Goal: Information Seeking & Learning: Learn about a topic

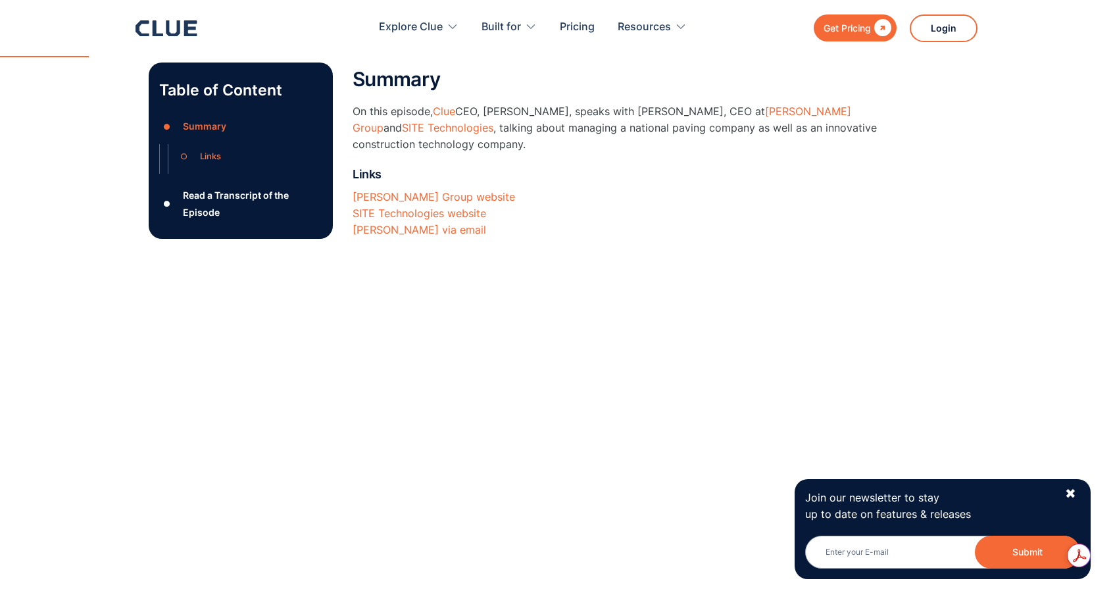
scroll to position [329, 0]
click at [1071, 495] on div "✖" at bounding box center [1070, 493] width 11 height 16
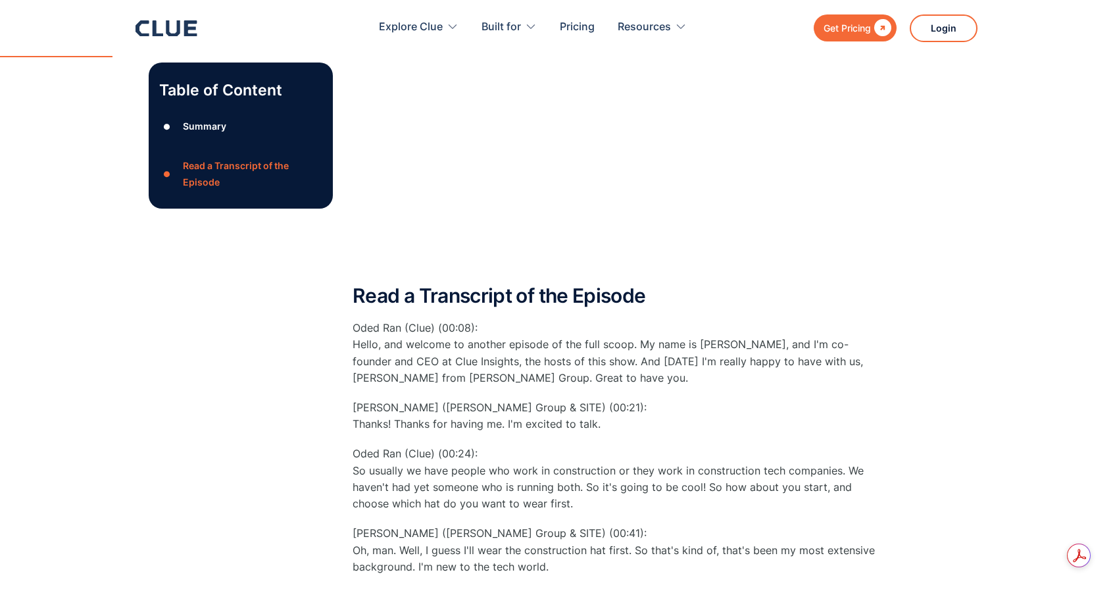
scroll to position [767, 0]
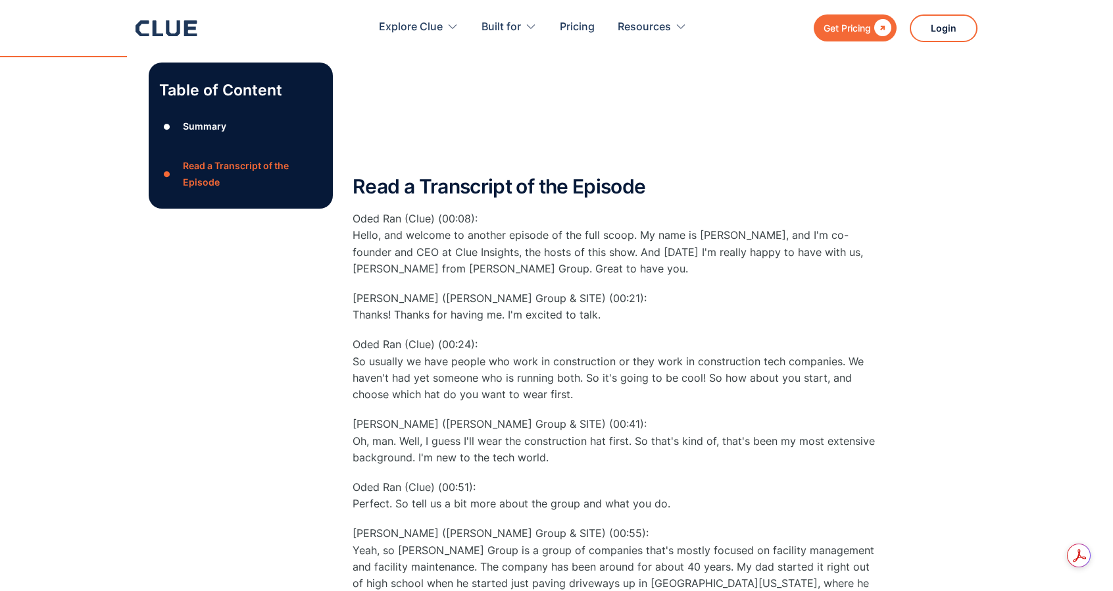
click at [462, 381] on p "Oded Ran (Clue) (00:24): So usually we have people who work in construction or …" at bounding box center [615, 369] width 526 height 66
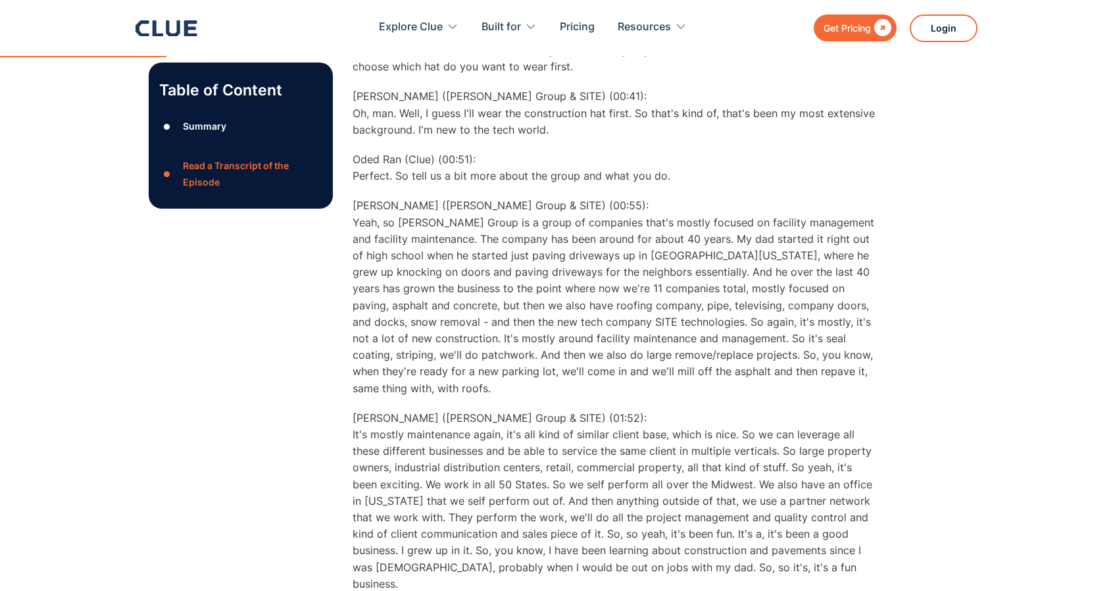
scroll to position [1096, 0]
click at [658, 176] on p "Oded Ran (Clue) (00:51): Perfect. So tell us a bit more about the group and wha…" at bounding box center [615, 166] width 526 height 33
click at [559, 410] on p "[PERSON_NAME] ([PERSON_NAME] Group & SITE) (01:52): It's mostly maintenance aga…" at bounding box center [615, 499] width 526 height 182
click at [631, 273] on p "[PERSON_NAME] ([PERSON_NAME] Group & SITE) (00:55):" at bounding box center [615, 295] width 526 height 199
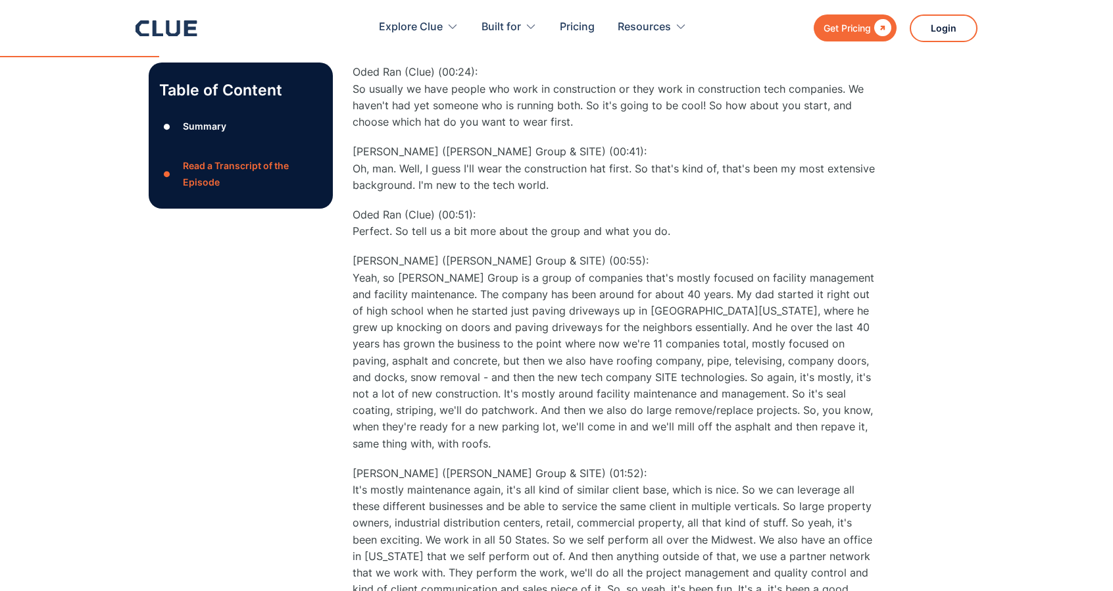
scroll to position [986, 0]
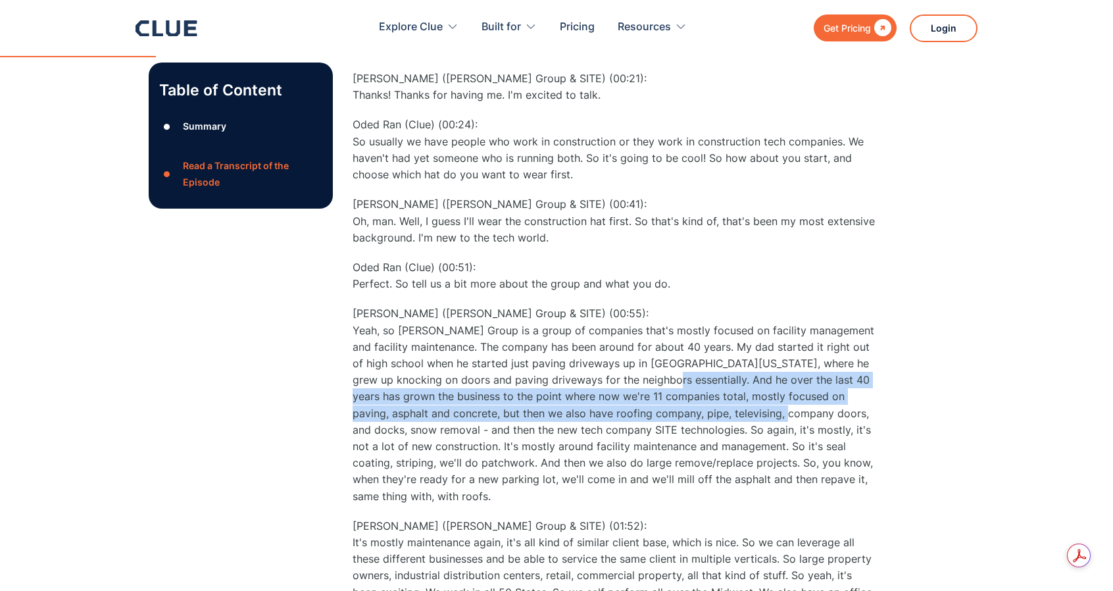
drag, startPoint x: 616, startPoint y: 376, endPoint x: 708, endPoint y: 417, distance: 101.3
click at [708, 417] on p "[PERSON_NAME] ([PERSON_NAME] Group & SITE) (00:55):" at bounding box center [615, 404] width 526 height 199
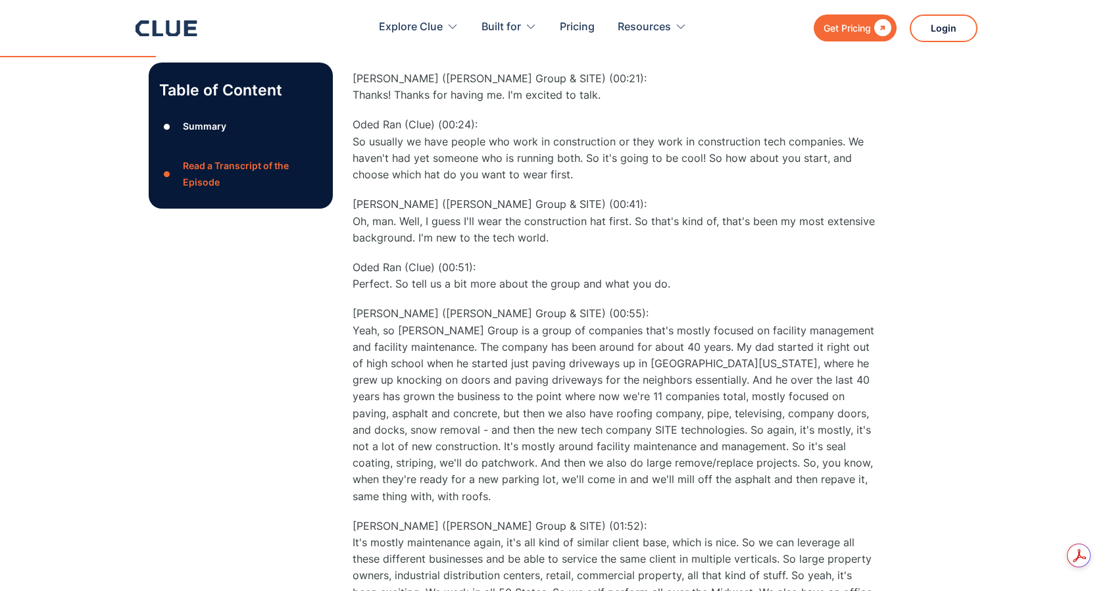
click at [564, 428] on p "[PERSON_NAME] ([PERSON_NAME] Group & SITE) (00:55):" at bounding box center [615, 404] width 526 height 199
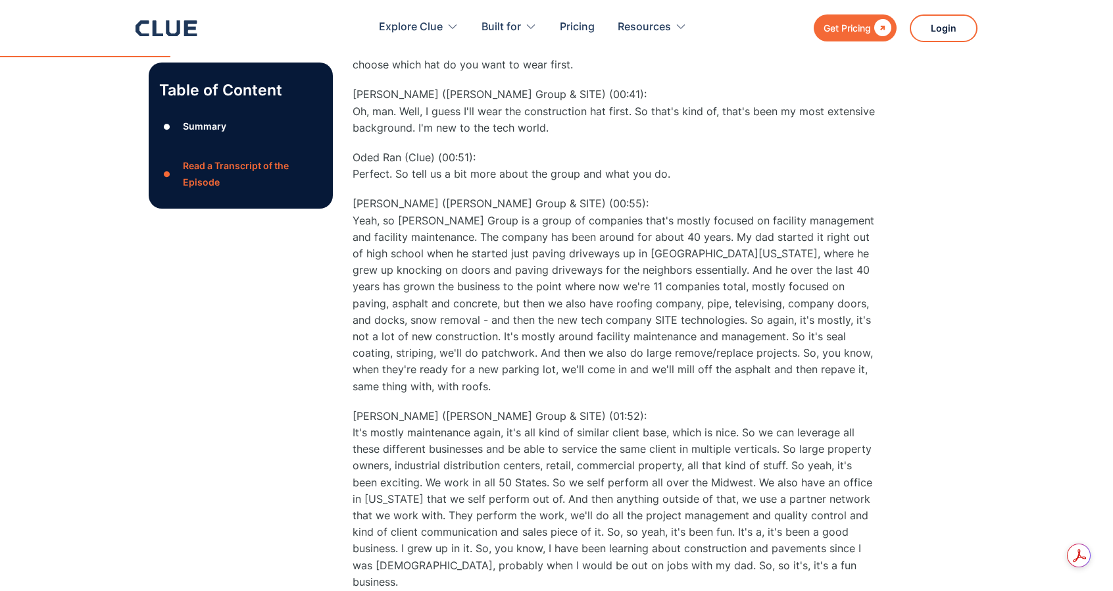
scroll to position [1205, 0]
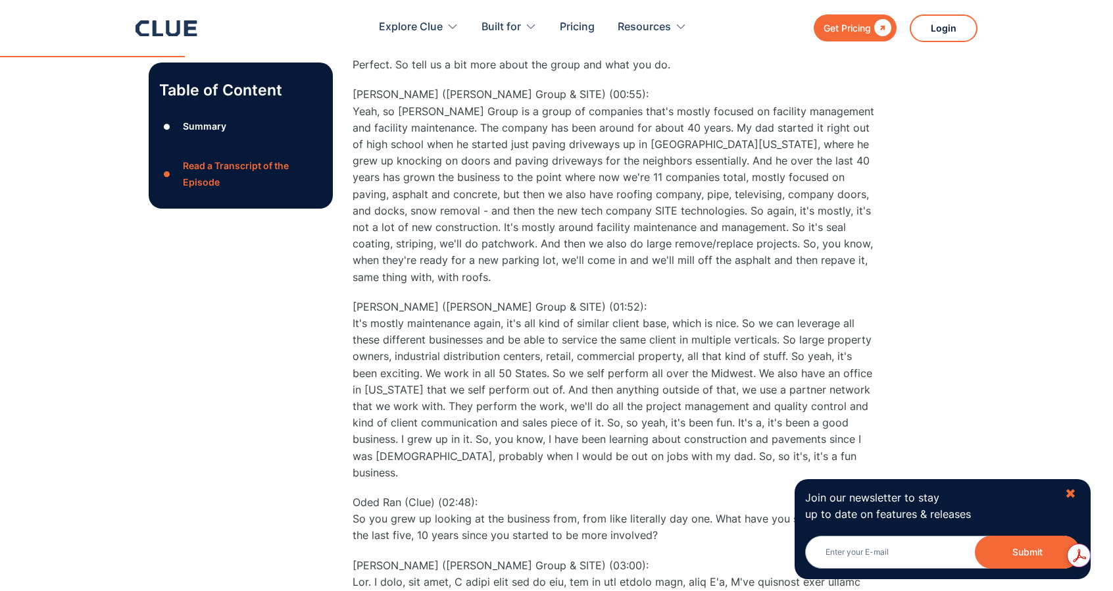
click at [1070, 490] on div "✖" at bounding box center [1070, 493] width 11 height 16
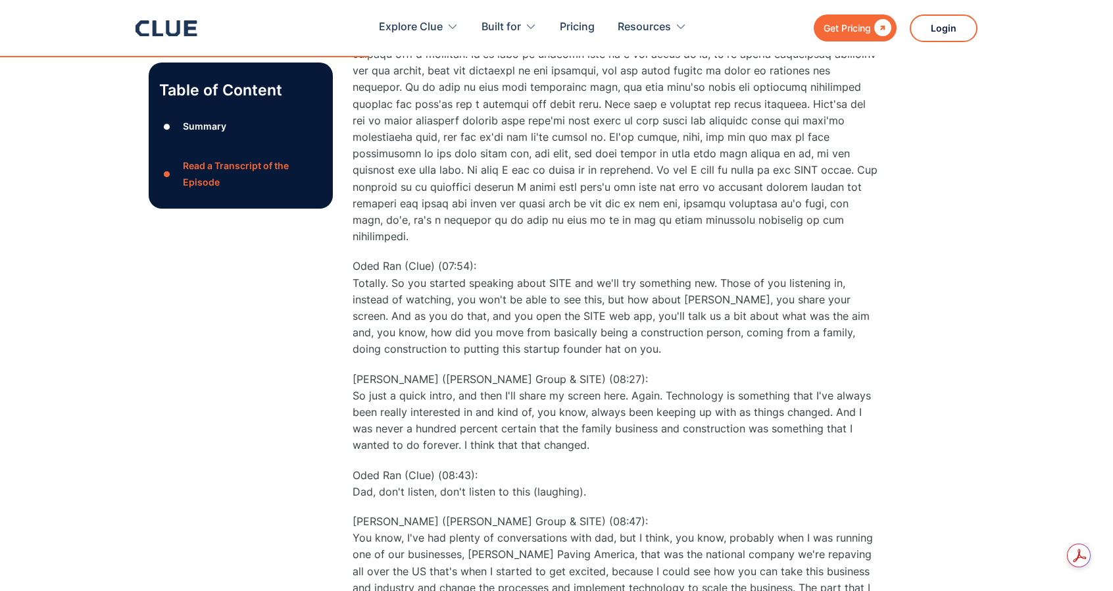
scroll to position [2630, 0]
